Goal: Find specific page/section: Find specific page/section

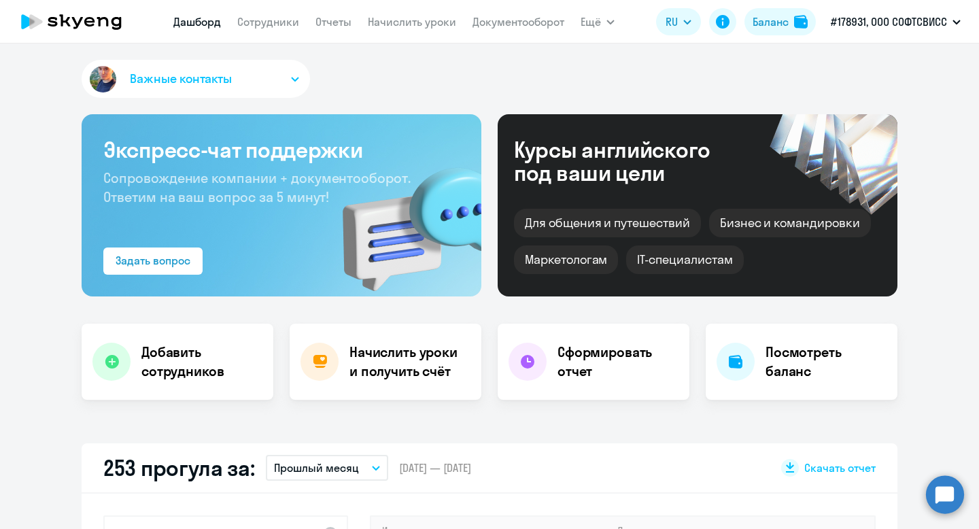
select select "30"
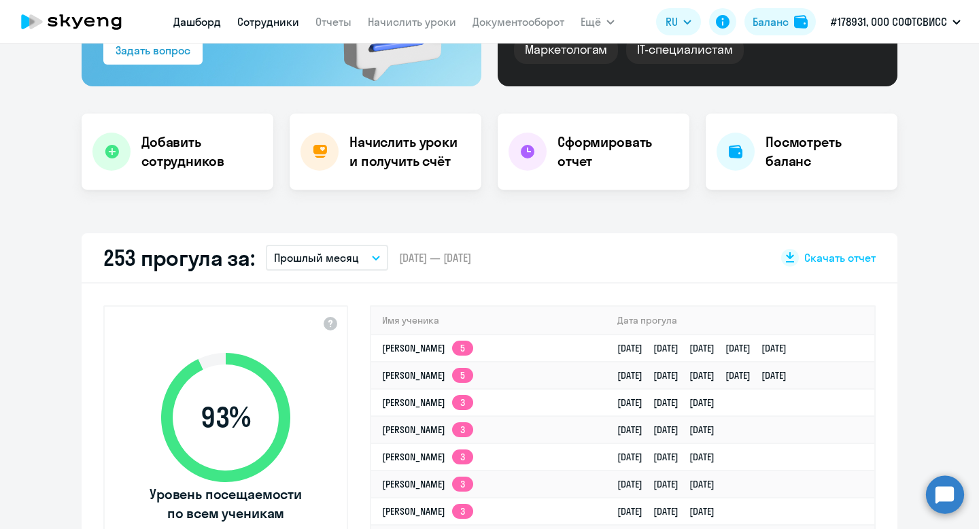
click at [268, 21] on link "Сотрудники" at bounding box center [268, 22] width 62 height 14
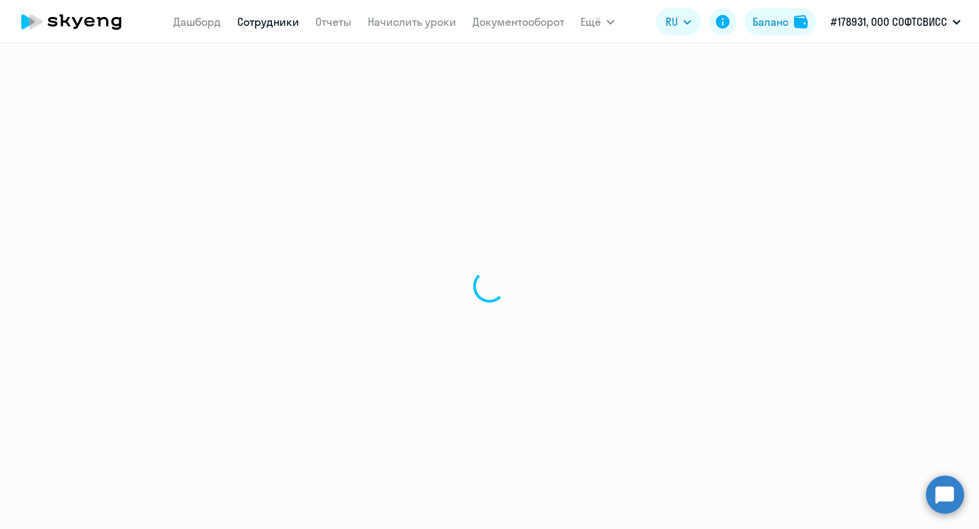
select select "30"
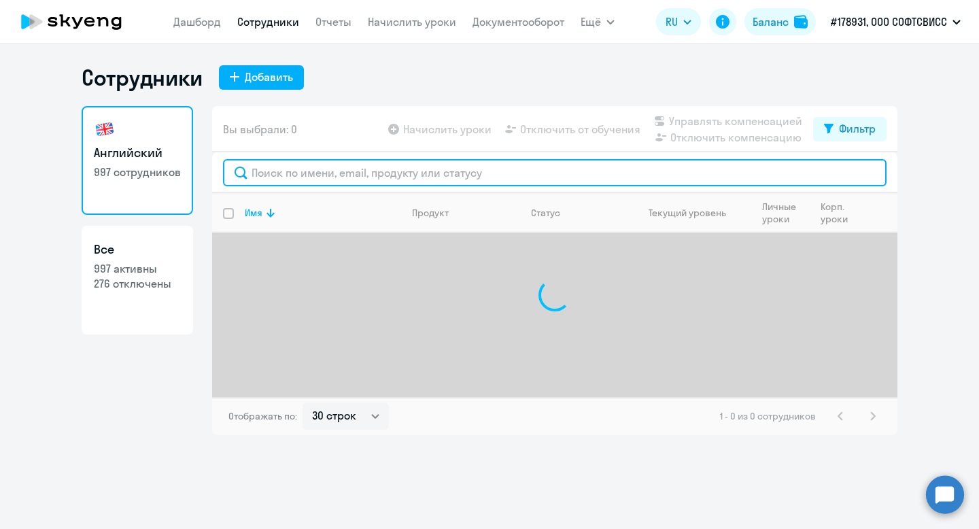
click at [366, 175] on input "text" at bounding box center [554, 172] width 663 height 27
paste input "Biarkovich"
type input "Biarkovich"
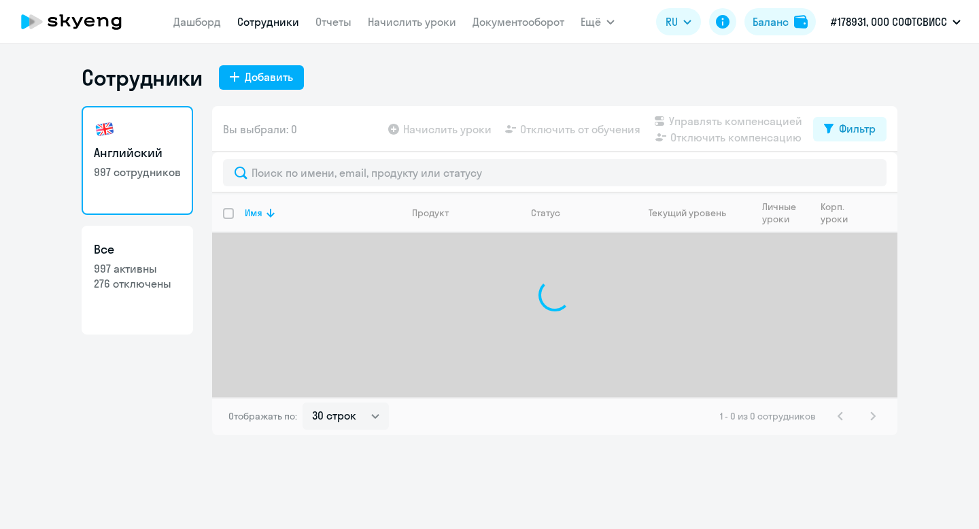
select select "30"
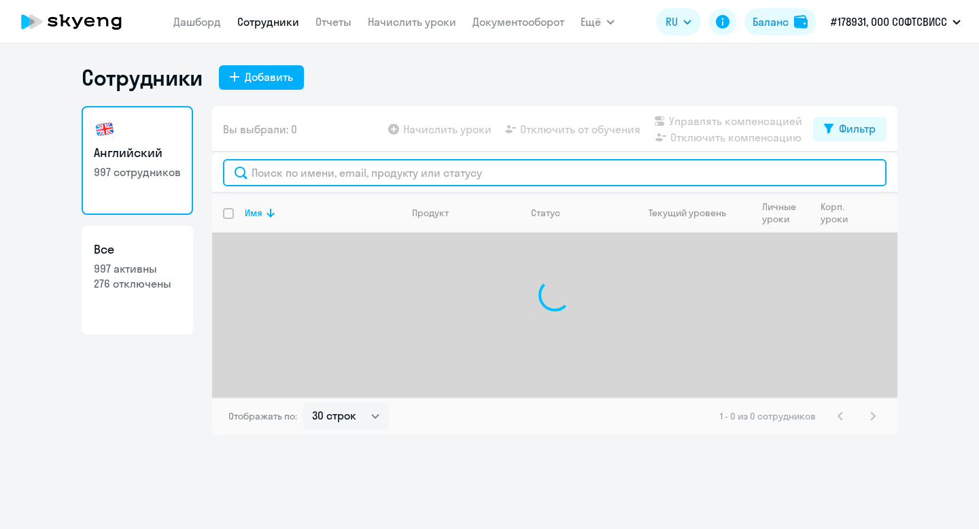
click at [341, 180] on input "text" at bounding box center [554, 172] width 663 height 27
paste input "Biarkovich"
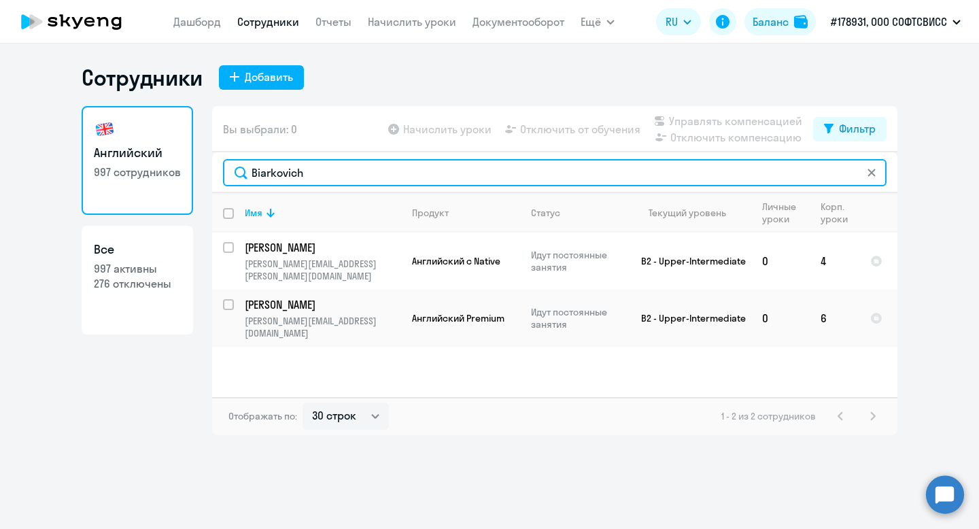
type input "Biarkovich"
